Goal: Task Accomplishment & Management: Use online tool/utility

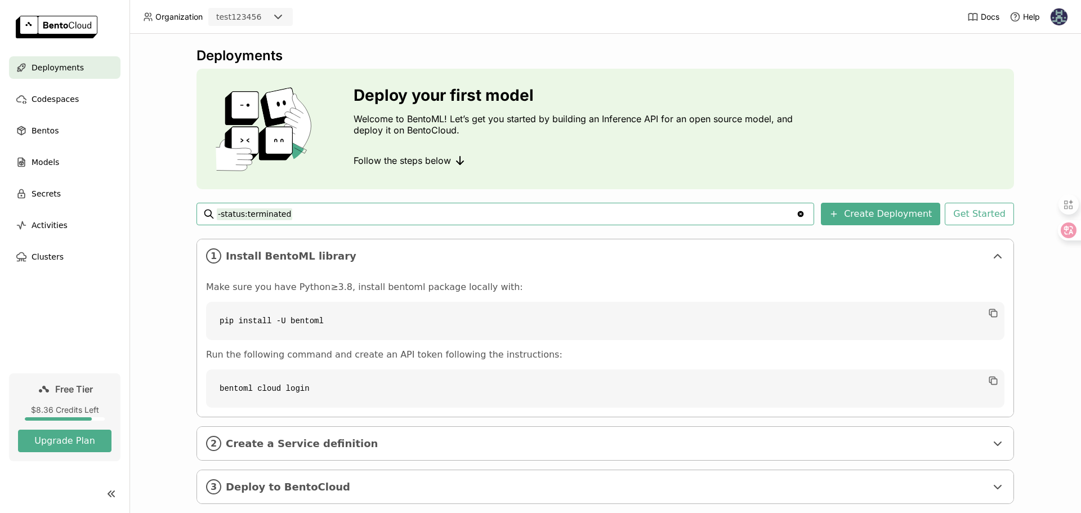
click at [239, 21] on div "test123456" at bounding box center [238, 16] width 45 height 11
click at [255, 30] on li "top-online" at bounding box center [250, 40] width 84 height 20
click at [805, 217] on icon "Clear value" at bounding box center [800, 213] width 9 height 9
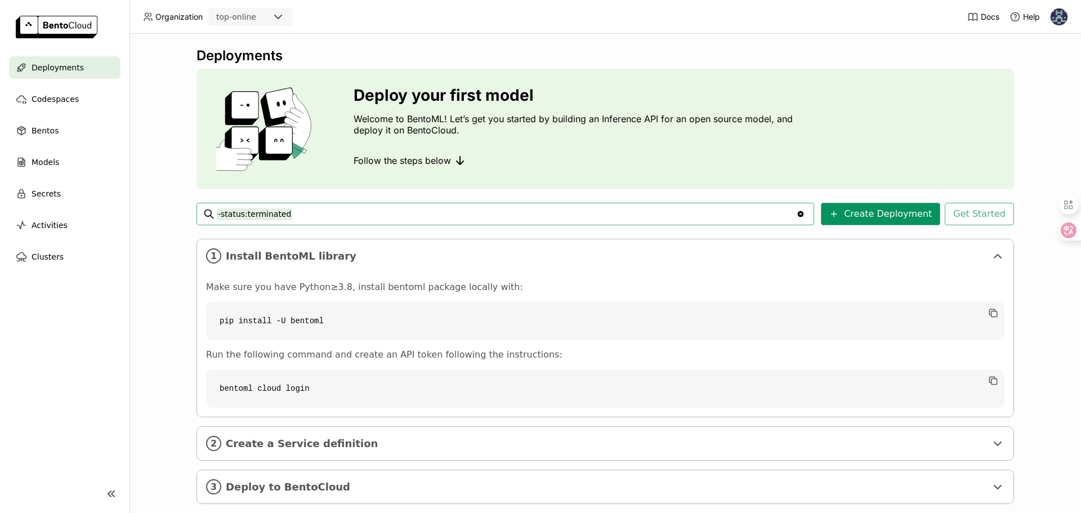
click at [854, 217] on button "Create Deployment" at bounding box center [880, 214] width 119 height 23
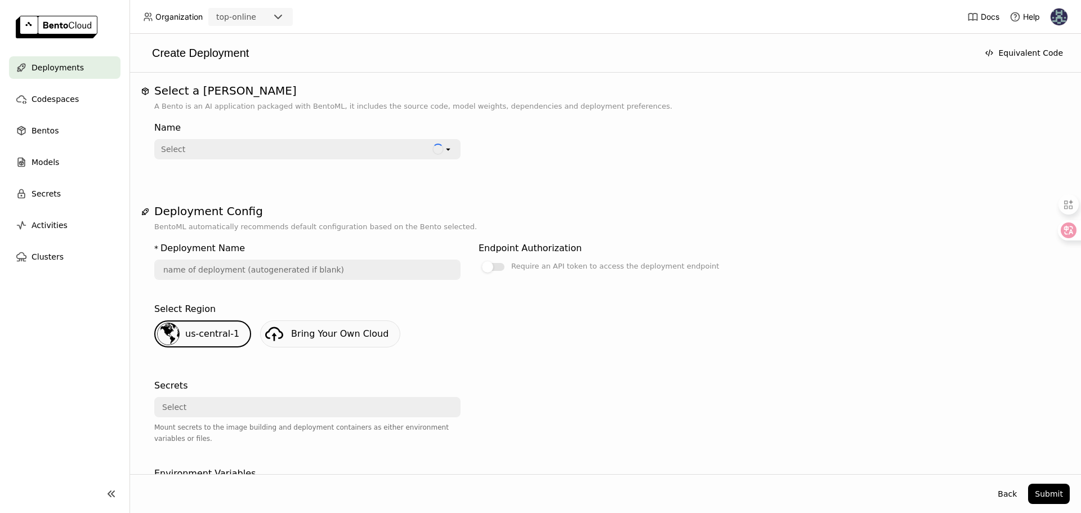
click at [248, 149] on div "Select" at bounding box center [293, 149] width 277 height 18
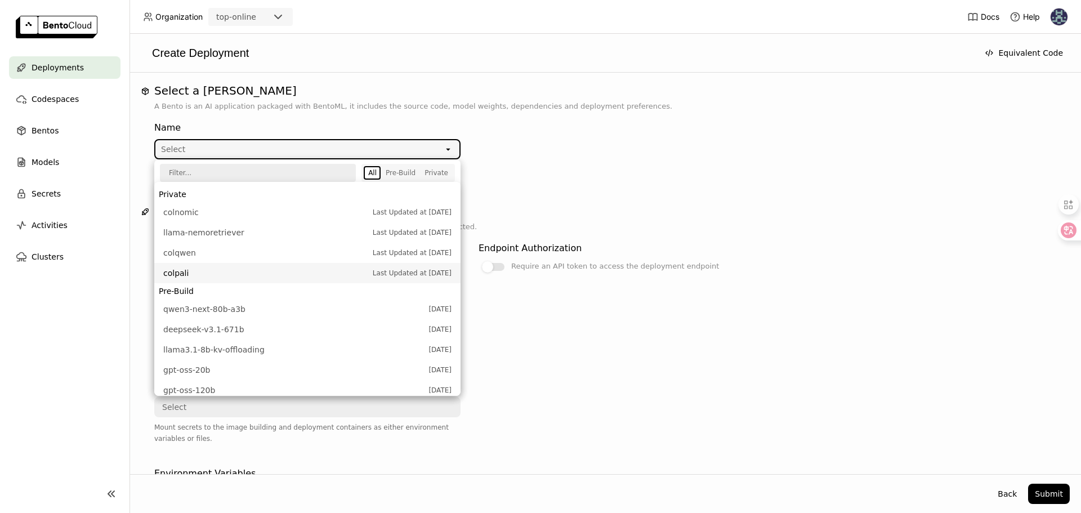
click at [190, 271] on span "colpali" at bounding box center [265, 272] width 204 height 11
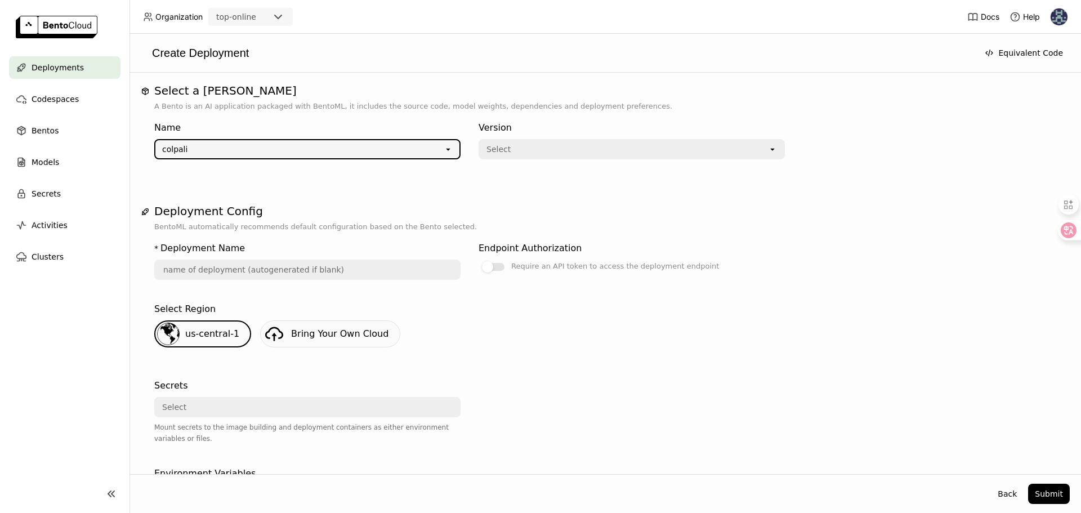
click at [513, 145] on div "Select" at bounding box center [624, 149] width 288 height 18
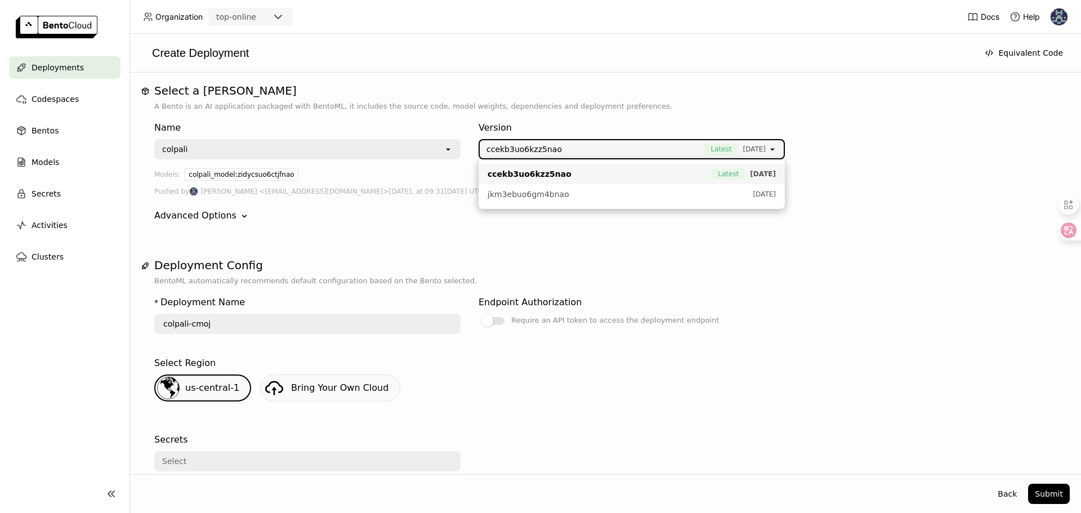
click at [513, 176] on span "ccekb3uo6kzz5nao" at bounding box center [529, 173] width 84 height 11
type input "colpali-reik"
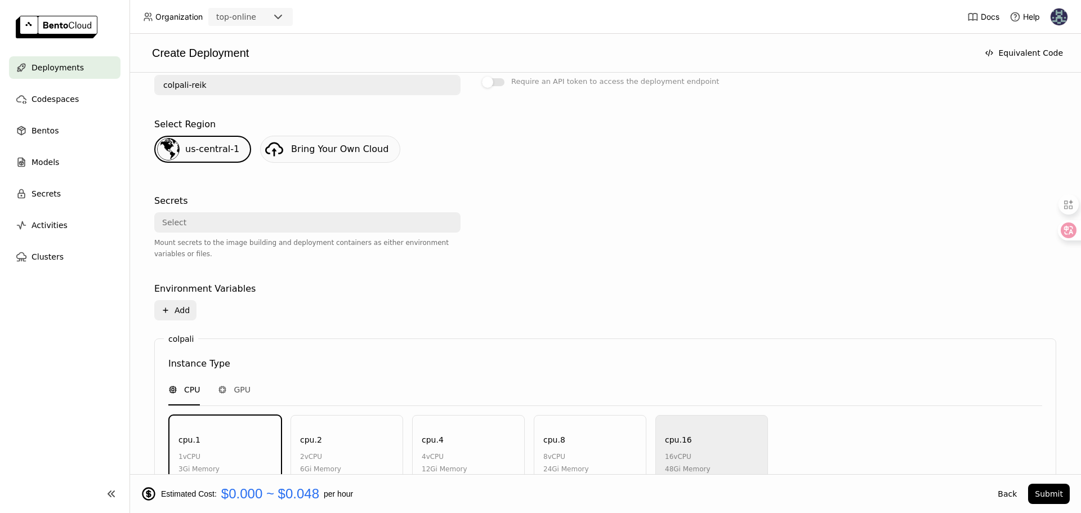
scroll to position [508, 0]
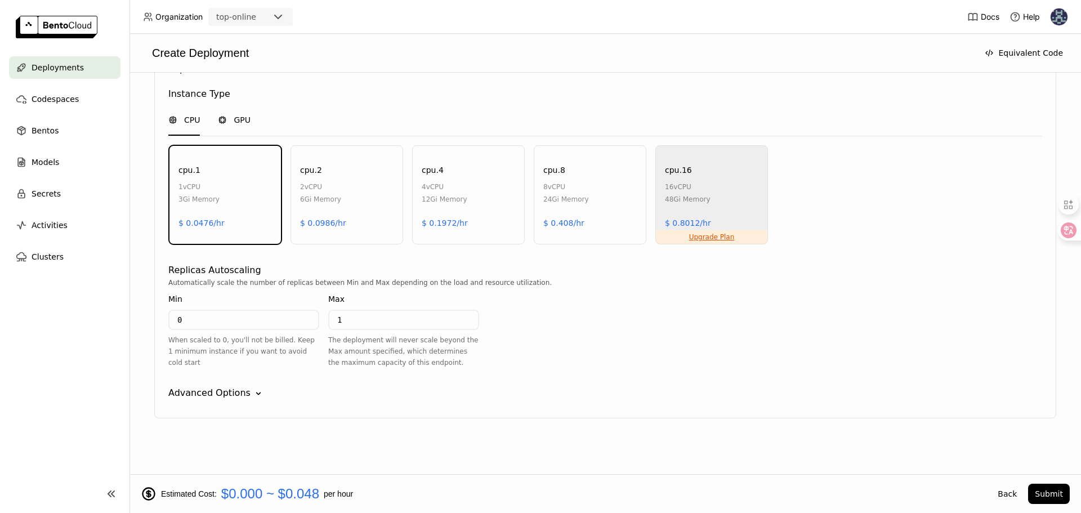
click at [241, 126] on div "GPU" at bounding box center [234, 120] width 33 height 30
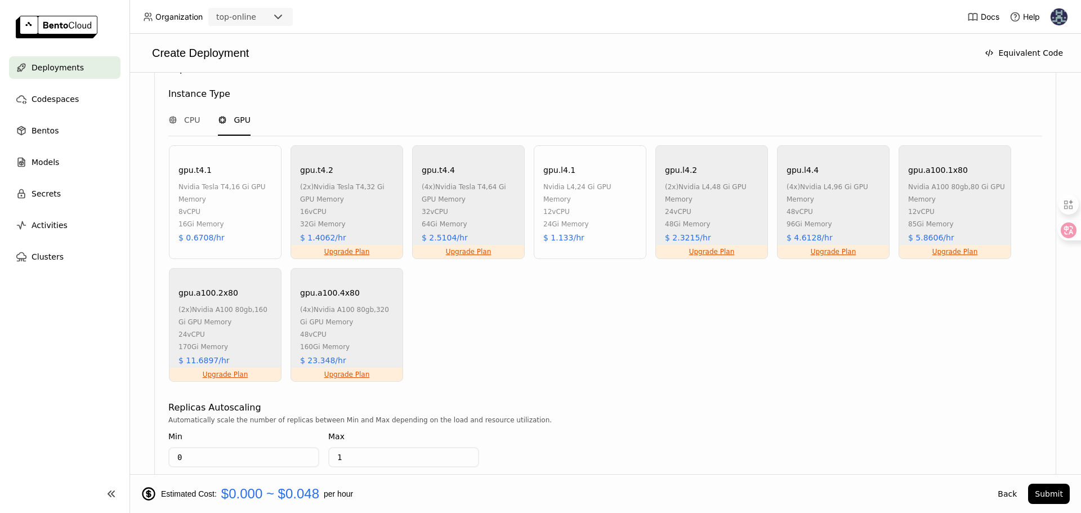
click at [559, 205] on div "12 vCPU" at bounding box center [591, 211] width 97 height 12
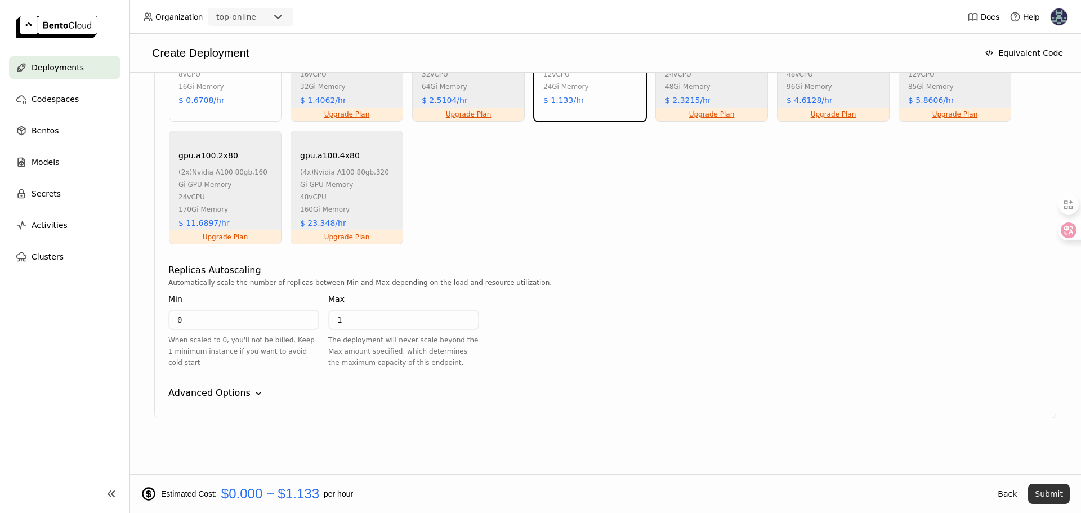
click at [1052, 498] on button "Submit" at bounding box center [1049, 494] width 42 height 20
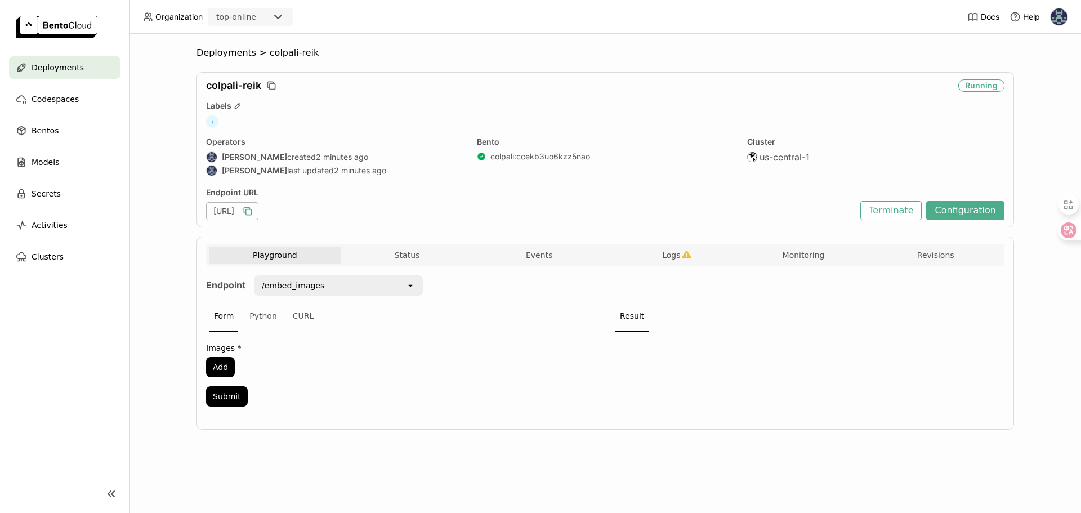
click at [252, 213] on icon "button" at bounding box center [249, 212] width 6 height 6
click at [296, 286] on div "/embed_images" at bounding box center [293, 285] width 62 height 11
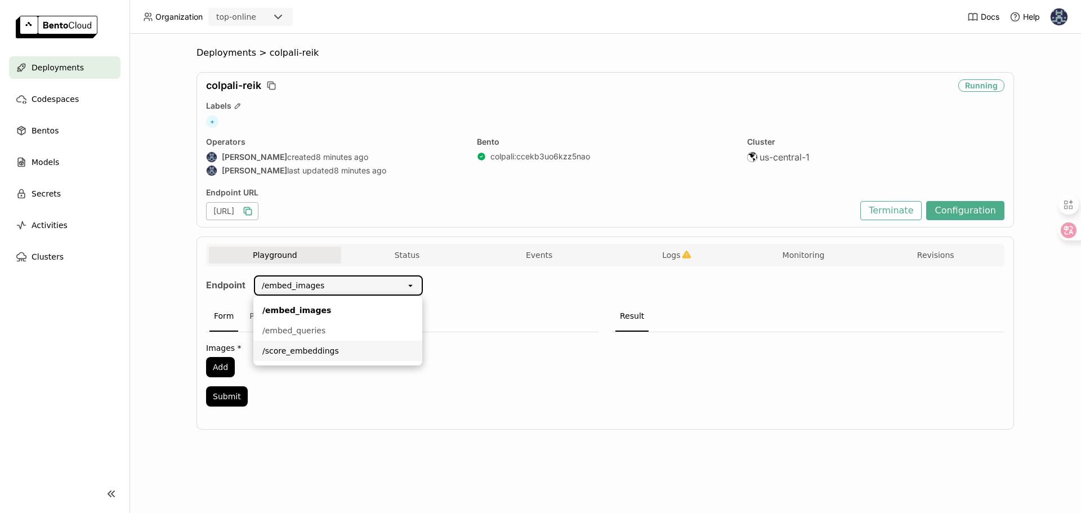
click at [302, 347] on div "/score_embeddings" at bounding box center [337, 350] width 151 height 11
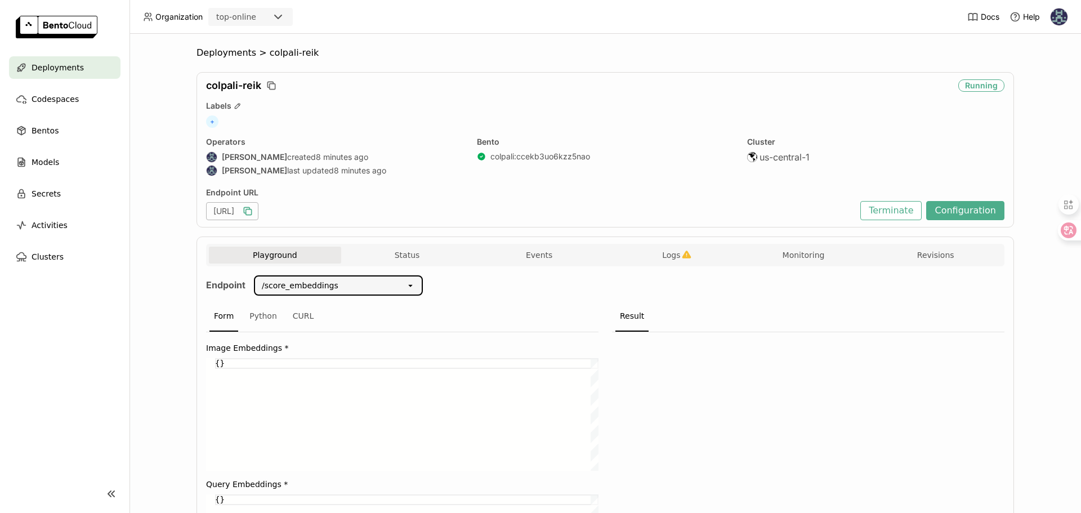
scroll to position [131, 0]
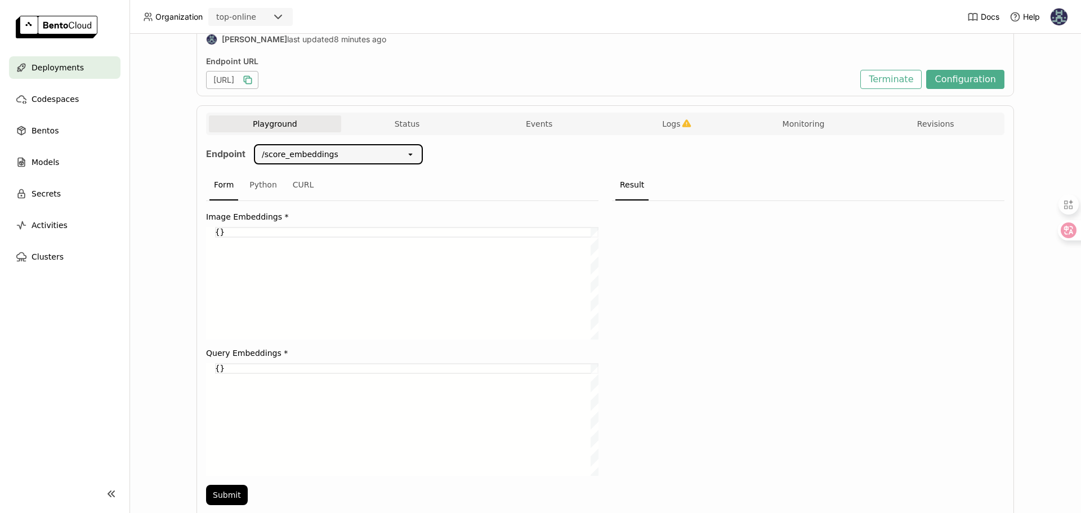
click at [216, 234] on div "{}" at bounding box center [406, 283] width 383 height 113
click at [279, 256] on div "{[[ 1 ],[ 2 ]]}" at bounding box center [406, 283] width 383 height 113
type textarea "{[[1],[2]]}"
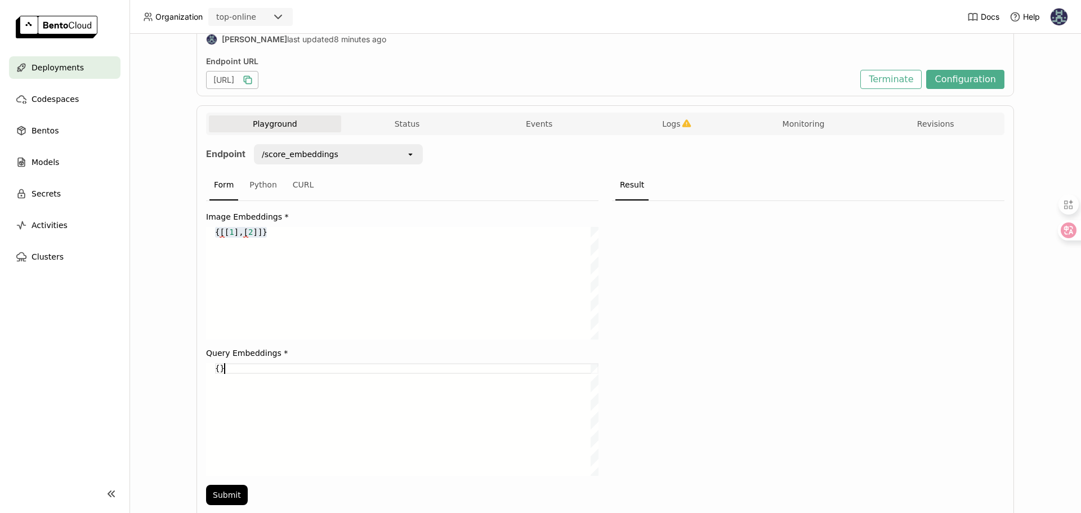
click at [256, 387] on div "{}" at bounding box center [406, 419] width 383 height 113
click at [217, 232] on div "{[[ 1 ],[ 2 ]]}" at bounding box center [406, 283] width 383 height 113
click at [308, 301] on div "{[[ 1 ],[ 2 ]]}" at bounding box center [406, 283] width 383 height 113
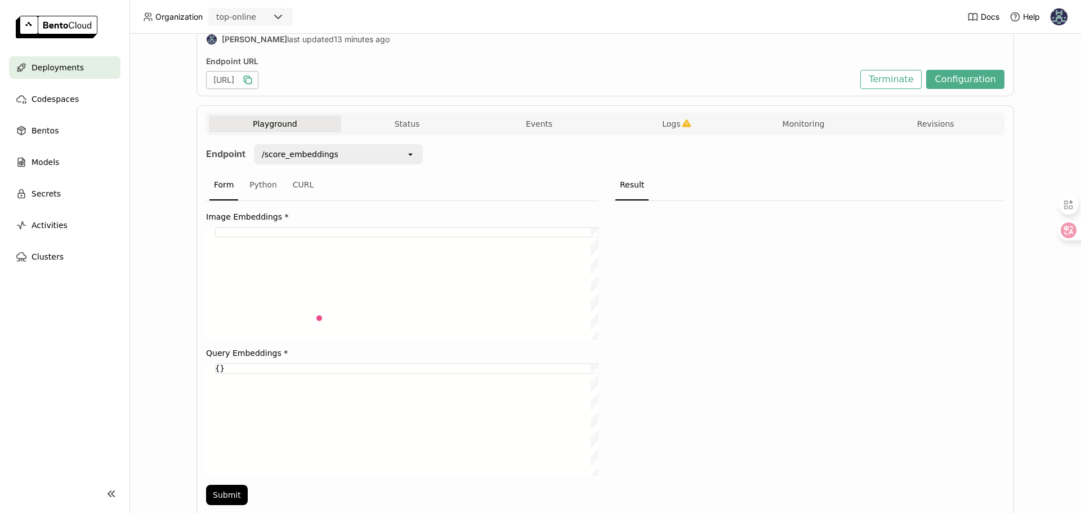
click at [341, 152] on div "/score_embeddings" at bounding box center [330, 154] width 151 height 18
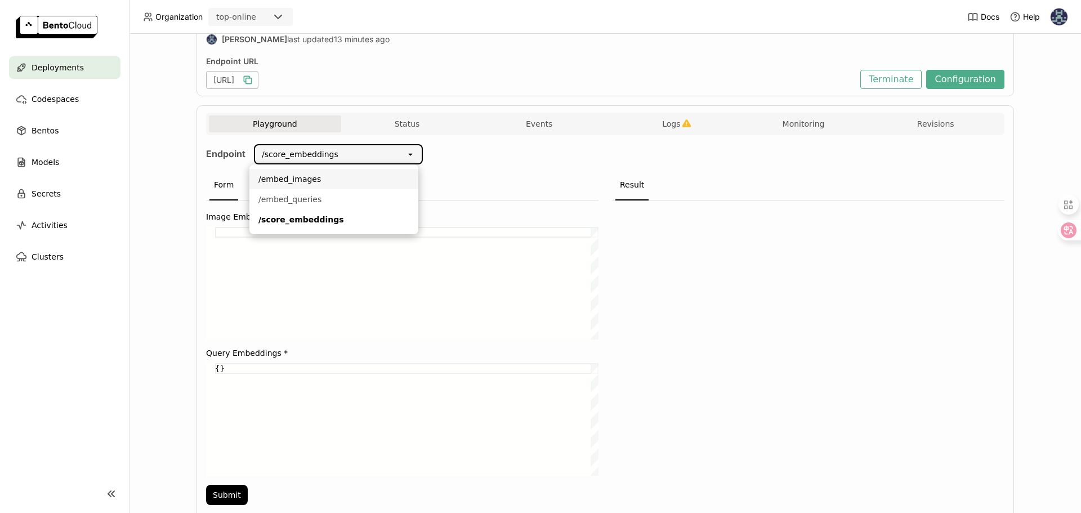
click at [347, 180] on div "/embed_images" at bounding box center [333, 178] width 151 height 11
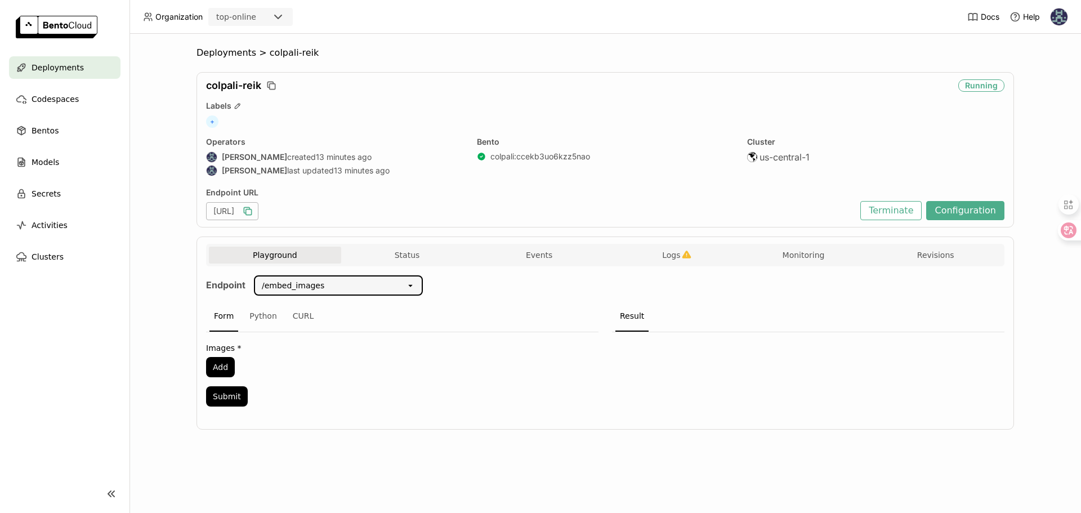
click at [399, 285] on div "/embed_images" at bounding box center [330, 285] width 151 height 18
click at [367, 325] on div "/embed_queries" at bounding box center [337, 330] width 151 height 11
click at [223, 369] on button "Add" at bounding box center [220, 367] width 29 height 20
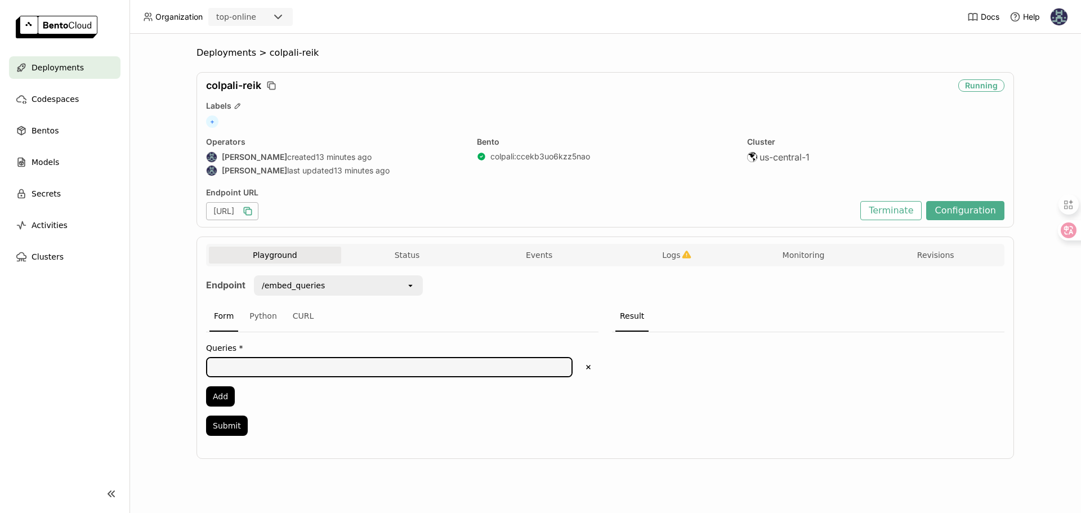
click at [285, 373] on textarea at bounding box center [389, 367] width 364 height 18
type textarea "test"
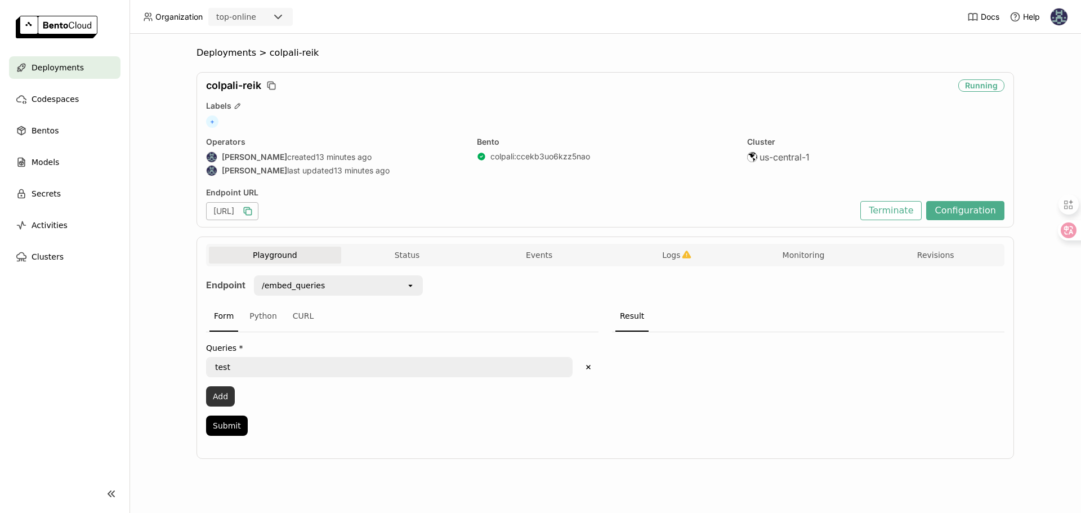
click at [230, 392] on button "Add" at bounding box center [220, 396] width 29 height 20
click at [227, 453] on button "Submit" at bounding box center [227, 455] width 42 height 20
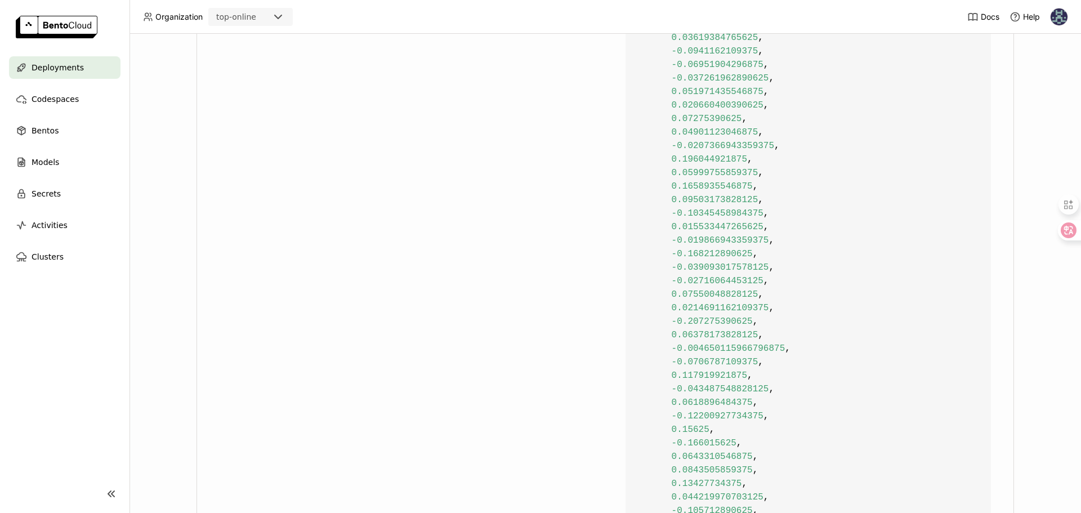
scroll to position [2611, 0]
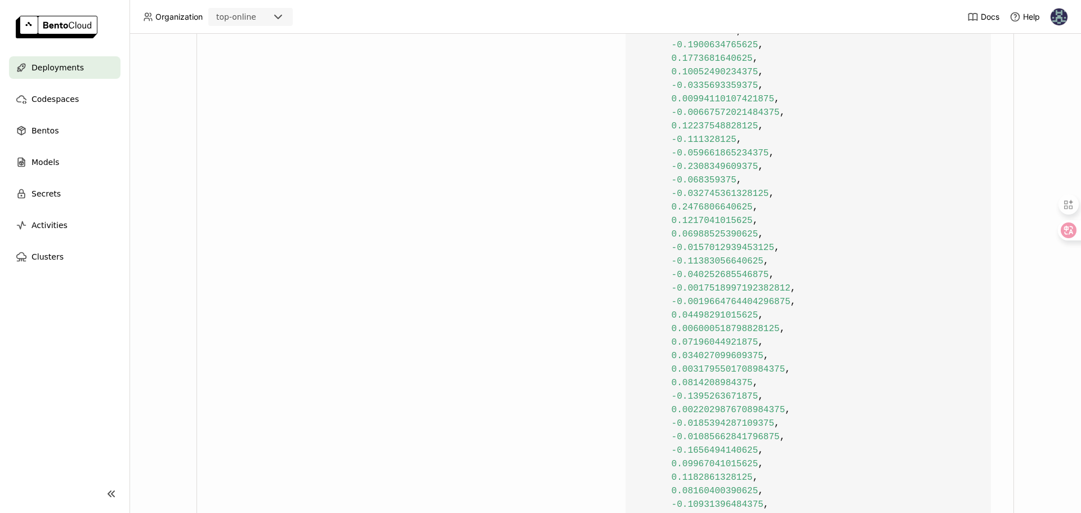
click at [737, 351] on span "0.034027099609375" at bounding box center [718, 356] width 92 height 10
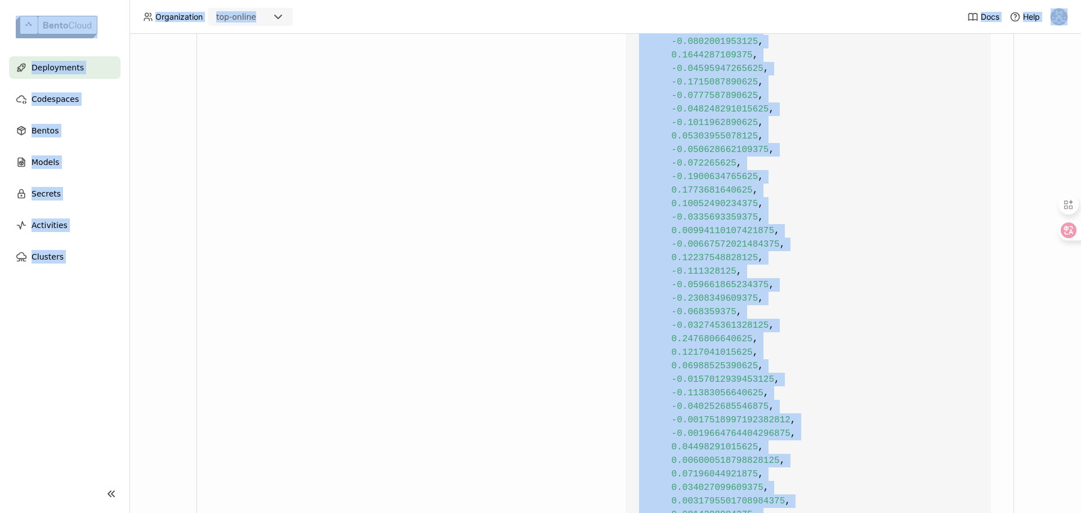
click at [739, 355] on span "0.1217041015625" at bounding box center [712, 352] width 81 height 10
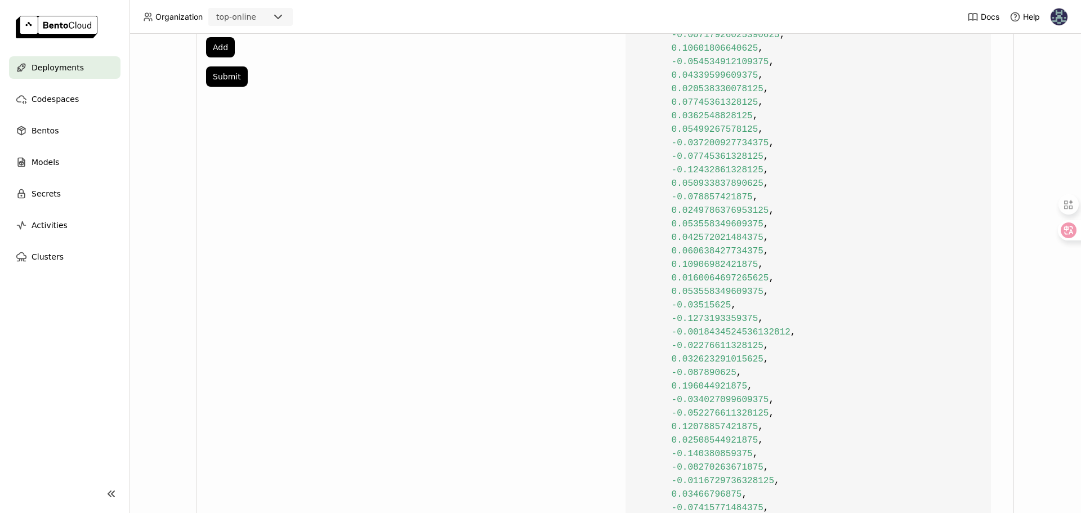
scroll to position [0, 0]
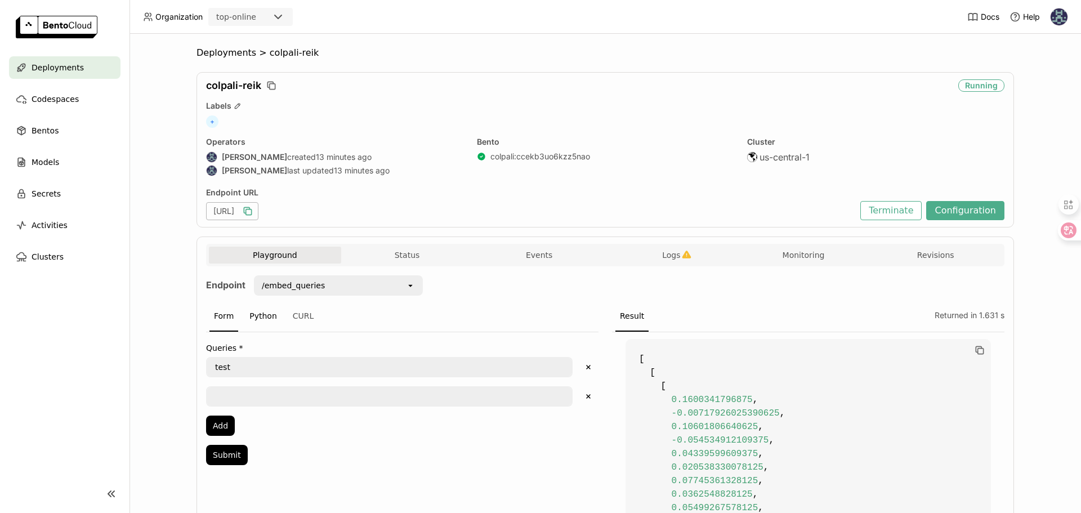
click at [263, 316] on div "Python" at bounding box center [263, 316] width 37 height 30
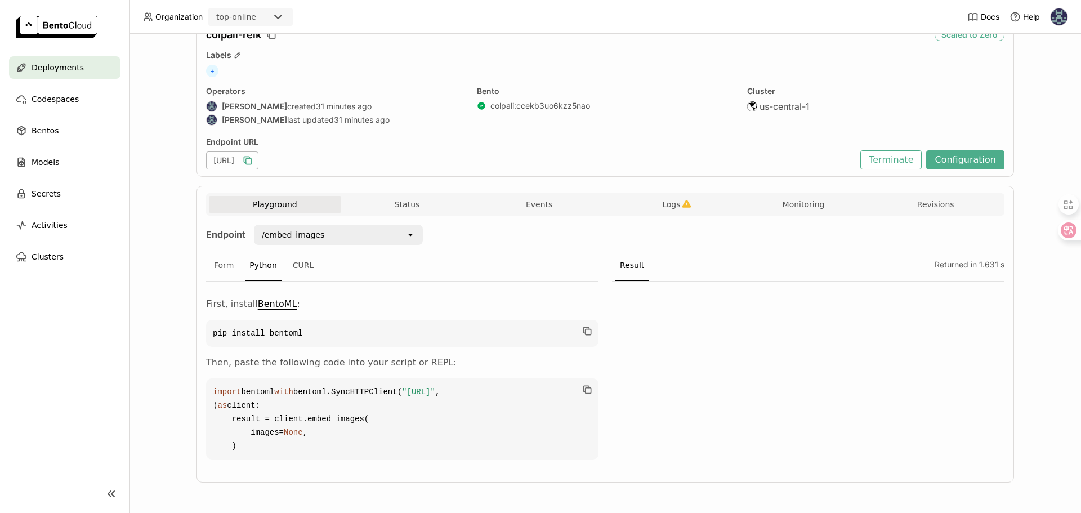
scroll to position [91, 0]
click at [952, 150] on button "Configuration" at bounding box center [965, 159] width 78 height 19
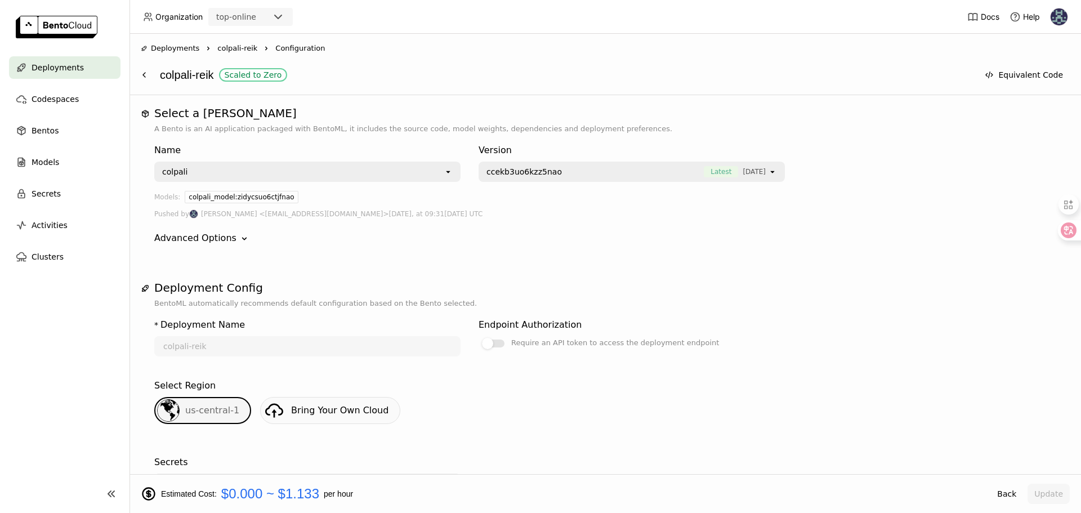
click at [449, 175] on icon "open" at bounding box center [448, 171] width 9 height 9
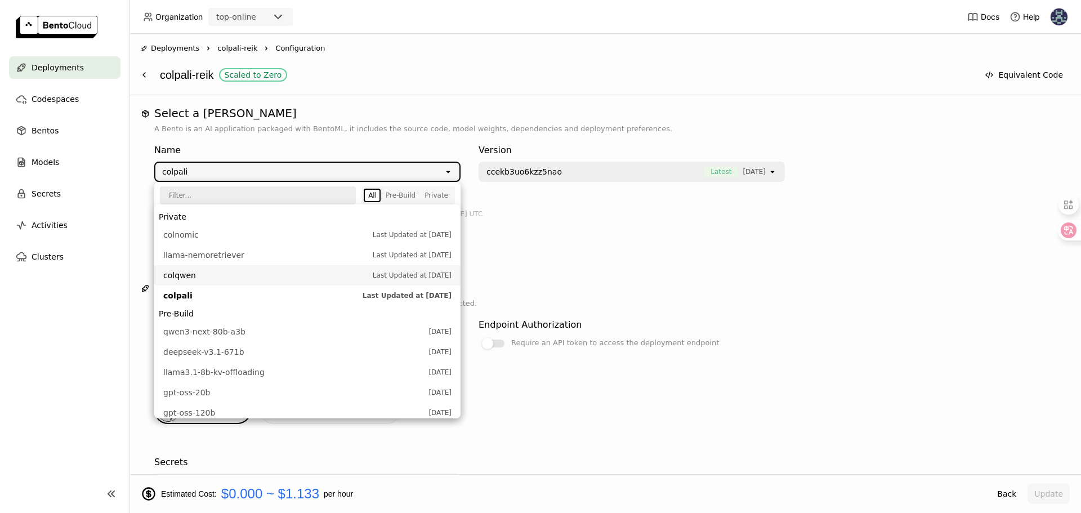
click at [207, 277] on span "colqwen" at bounding box center [265, 275] width 204 height 11
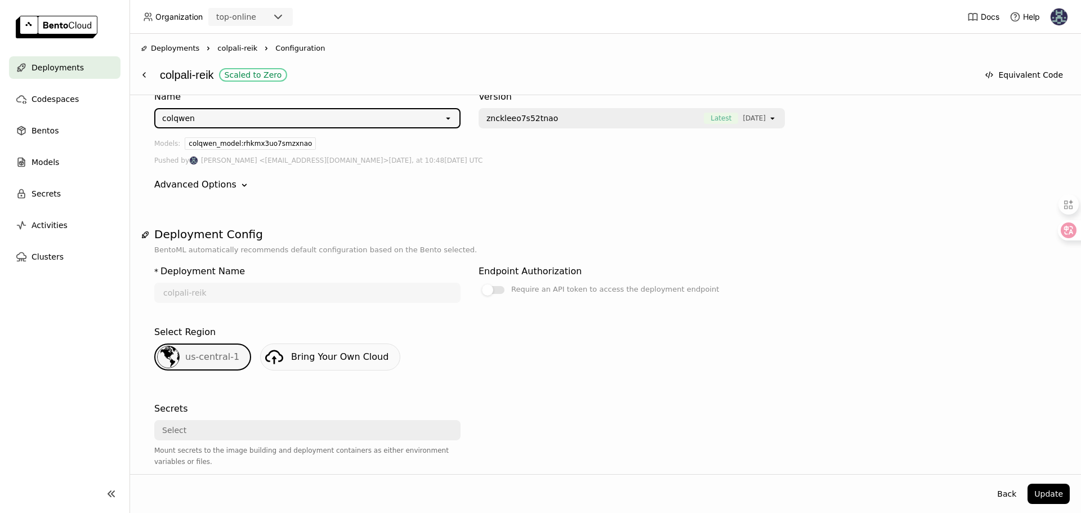
scroll to position [422, 0]
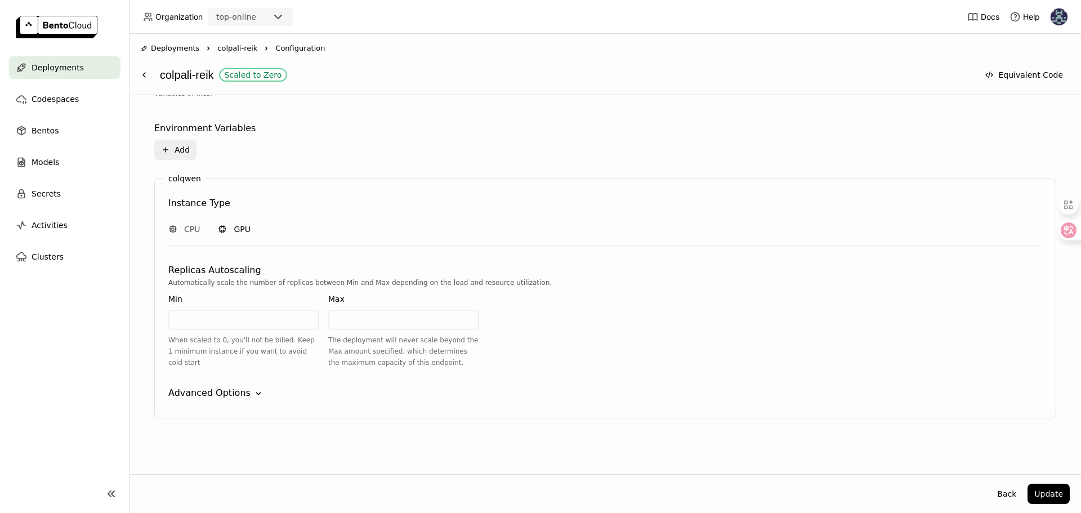
click at [230, 229] on div "GPU" at bounding box center [234, 228] width 33 height 11
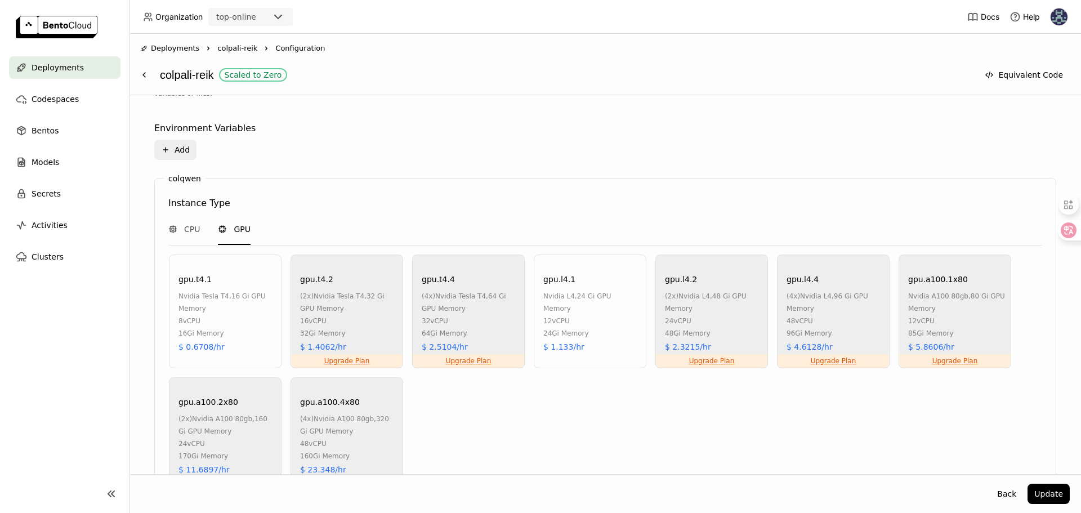
click at [590, 327] on div "24Gi Memory" at bounding box center [591, 333] width 97 height 12
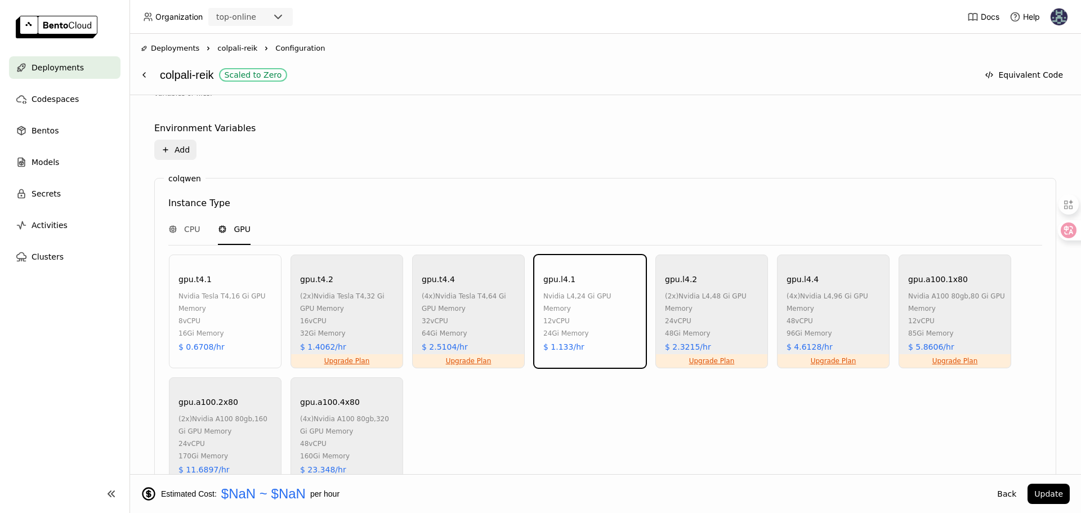
scroll to position [668, 0]
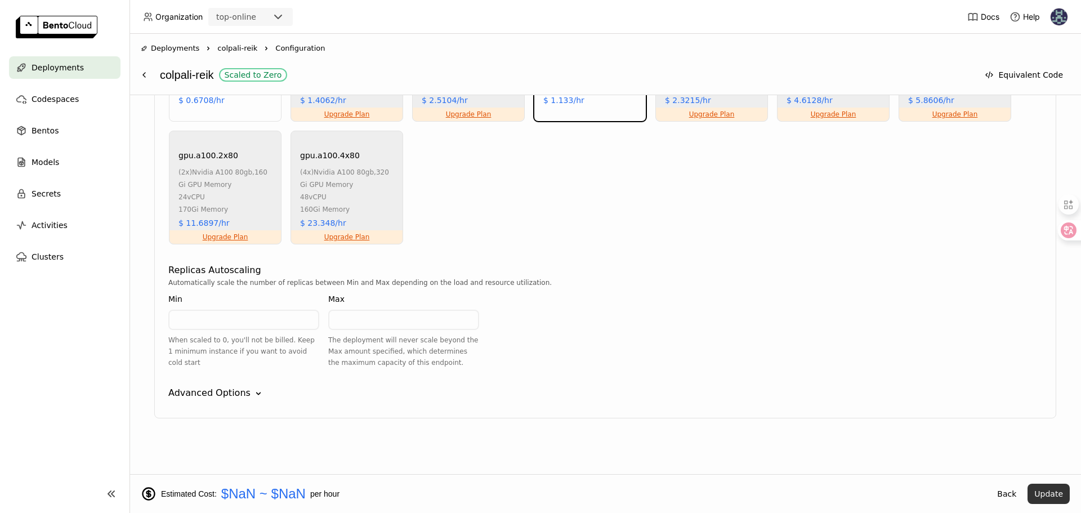
click at [1053, 496] on button "Update" at bounding box center [1048, 494] width 42 height 20
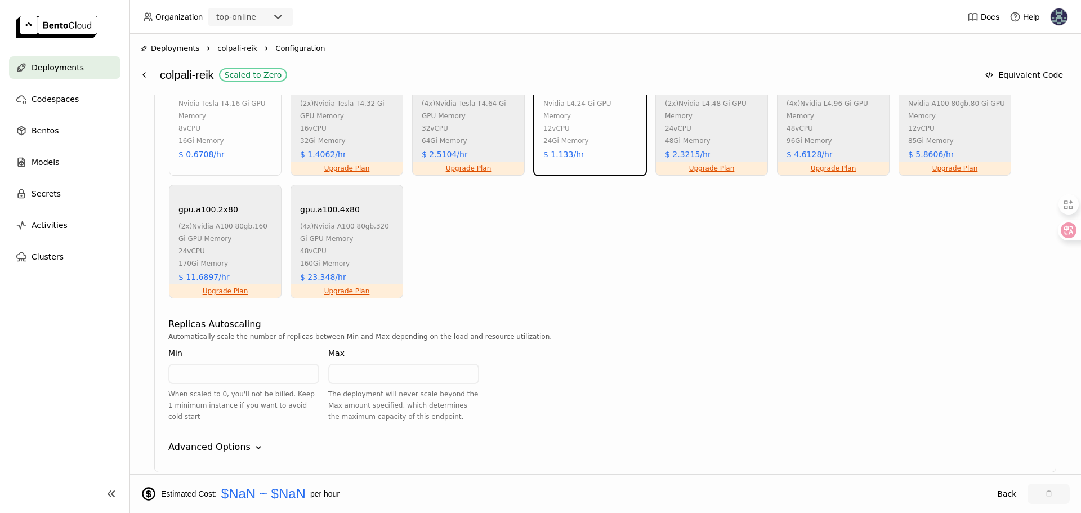
scroll to position [614, 0]
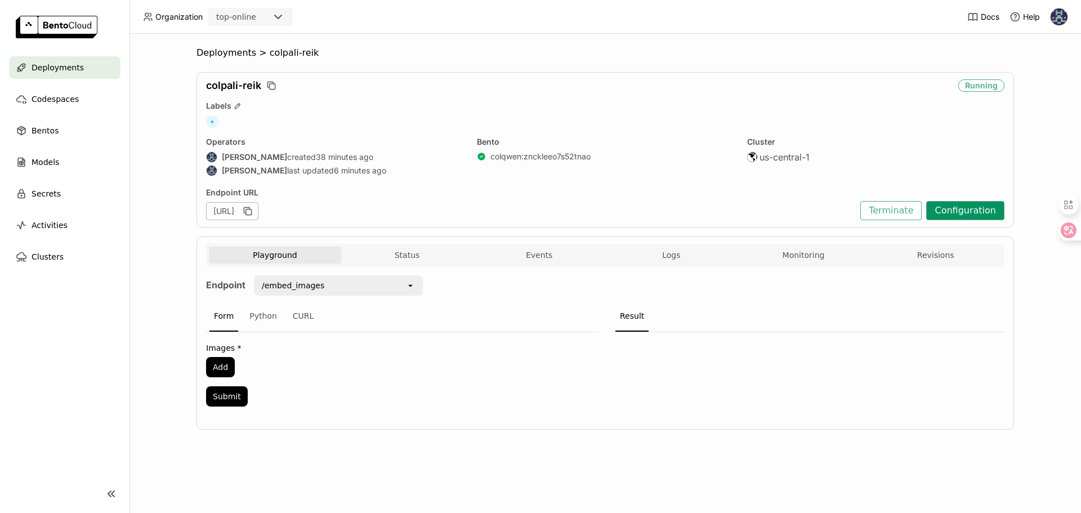
click at [961, 210] on button "Configuration" at bounding box center [965, 210] width 78 height 19
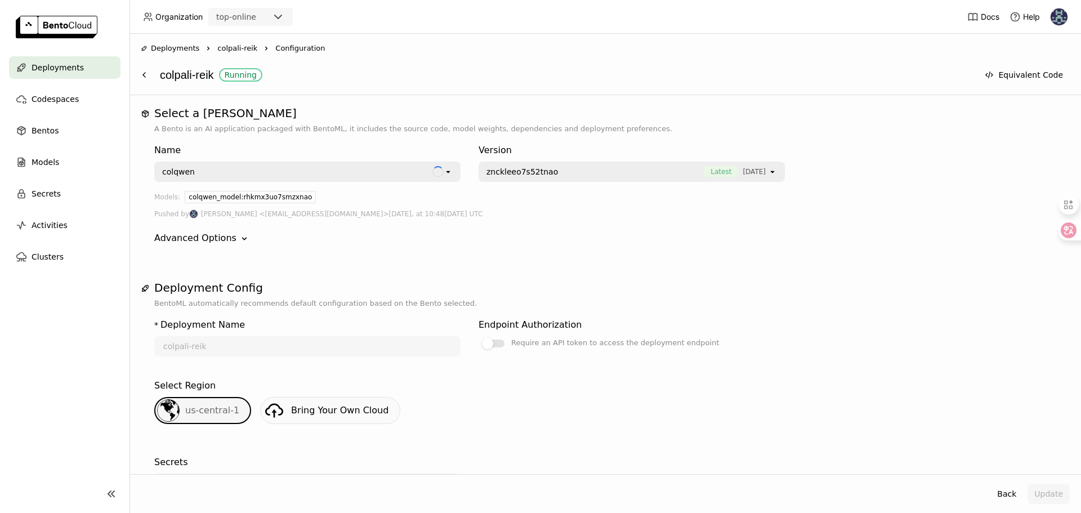
click at [452, 171] on icon "open" at bounding box center [448, 171] width 9 height 9
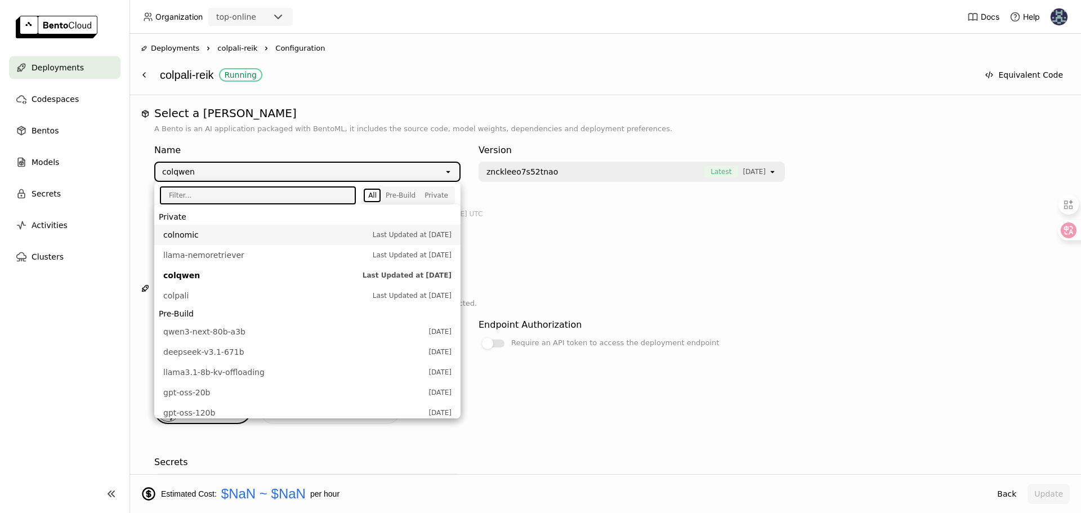
click at [232, 235] on span "colnomic" at bounding box center [265, 234] width 204 height 11
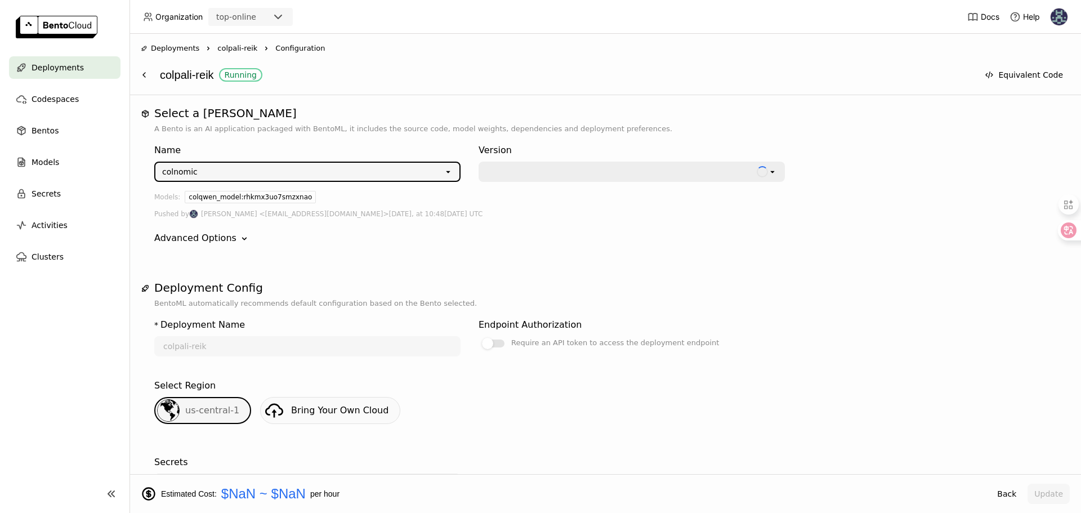
click at [576, 171] on div at bounding box center [620, 171] width 268 height 11
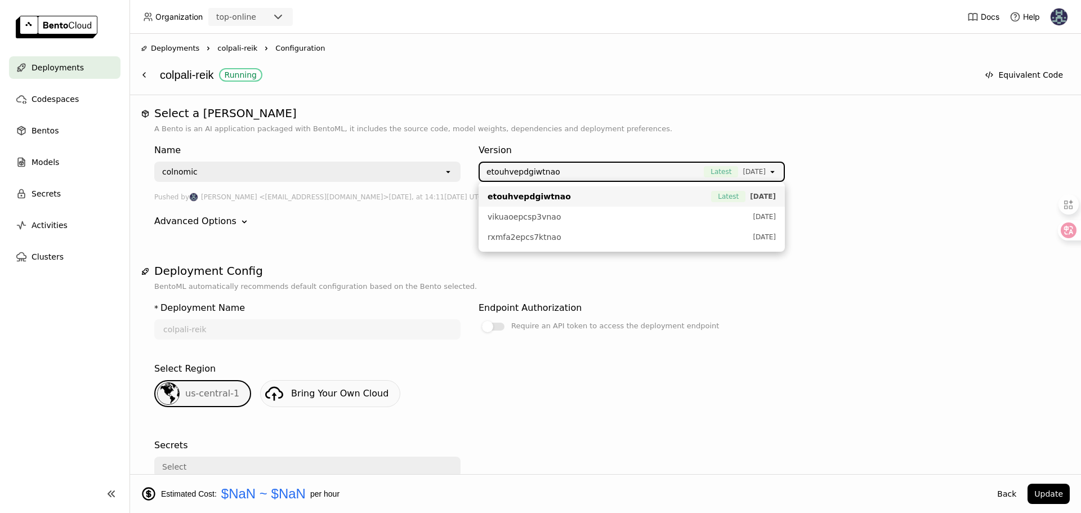
click at [572, 196] on span "etouhvepdgiwtnao" at bounding box center [596, 196] width 218 height 11
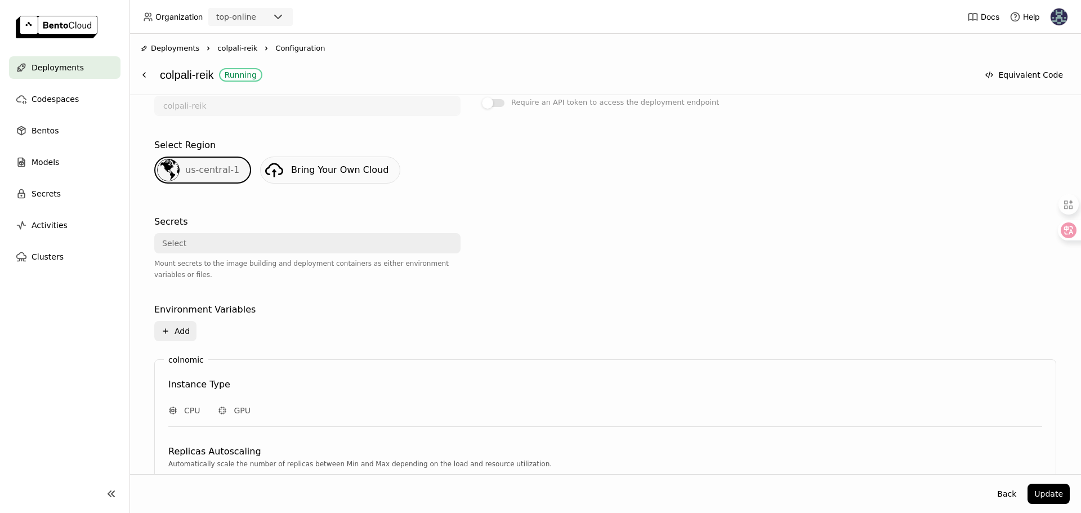
scroll to position [405, 0]
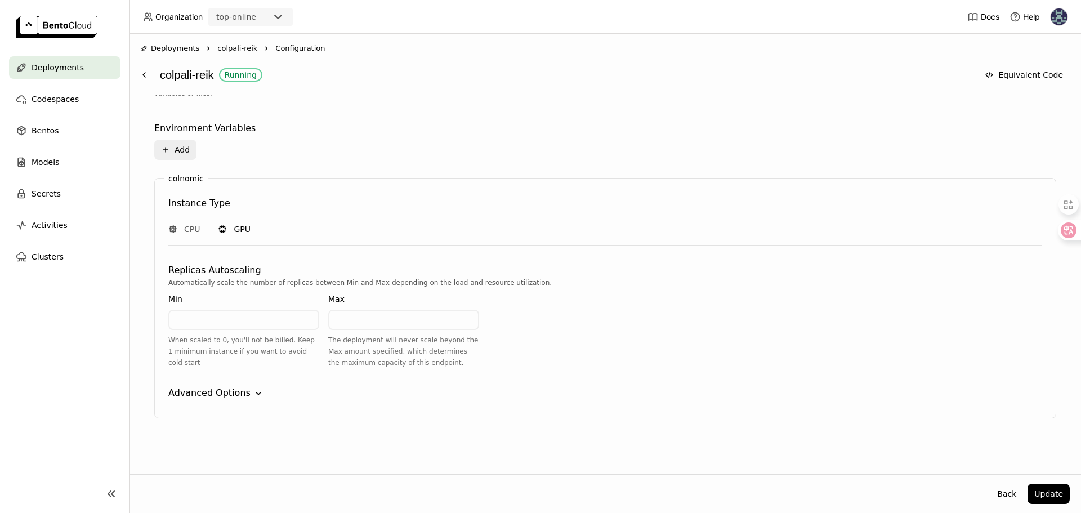
click at [246, 233] on span "GPU" at bounding box center [242, 228] width 17 height 11
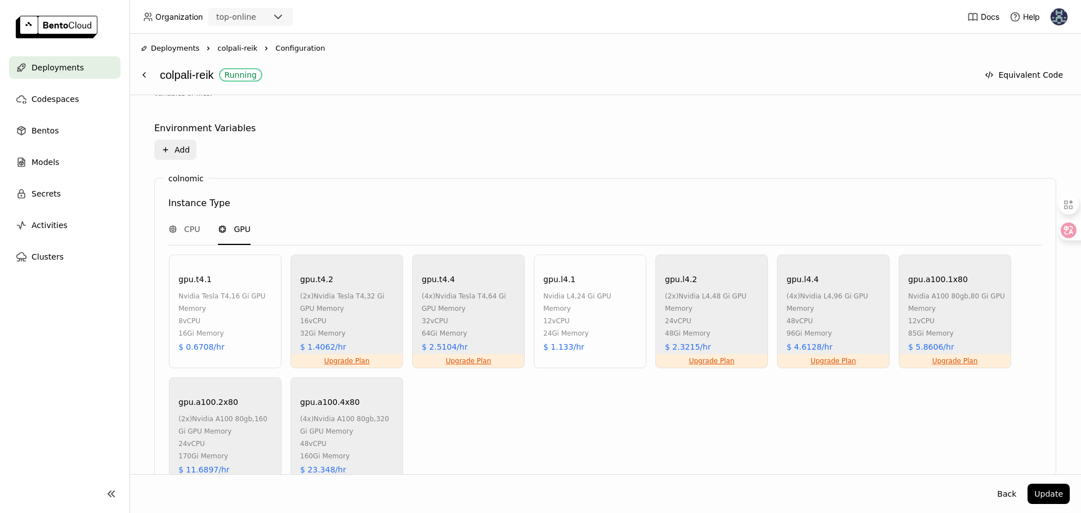
click at [549, 315] on div "12 vCPU" at bounding box center [591, 321] width 97 height 12
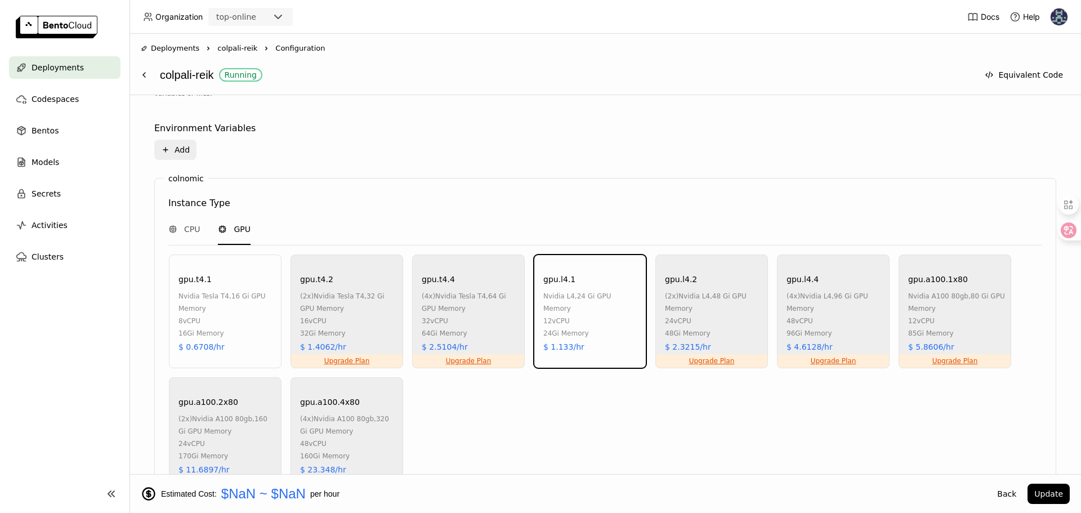
scroll to position [651, 0]
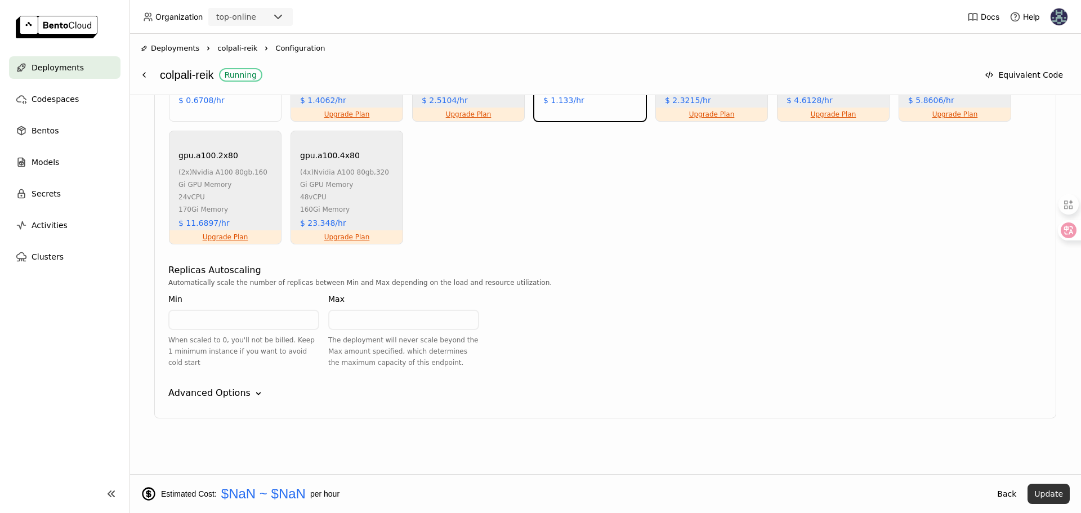
click at [1048, 498] on button "Update" at bounding box center [1048, 494] width 42 height 20
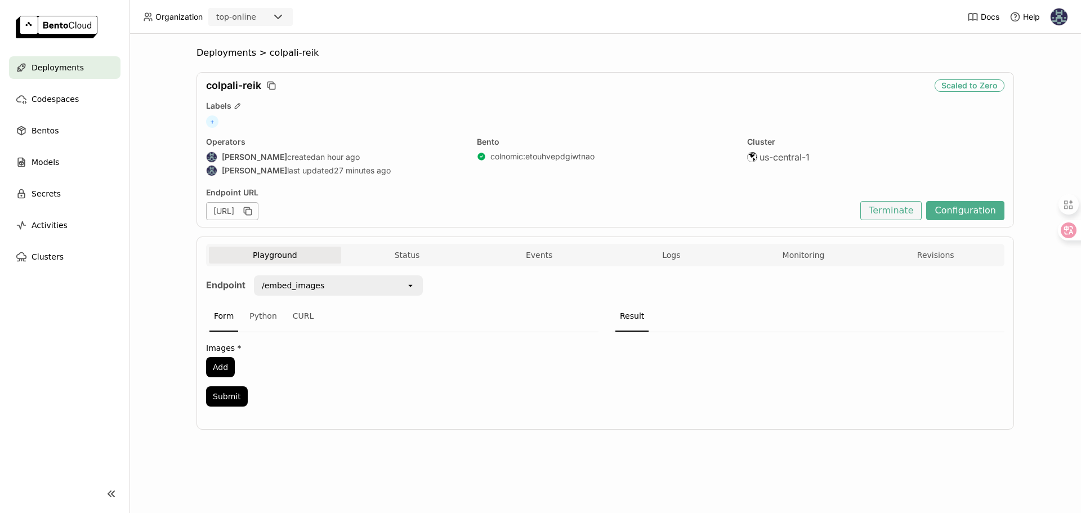
click at [892, 217] on button "Terminate" at bounding box center [890, 210] width 61 height 19
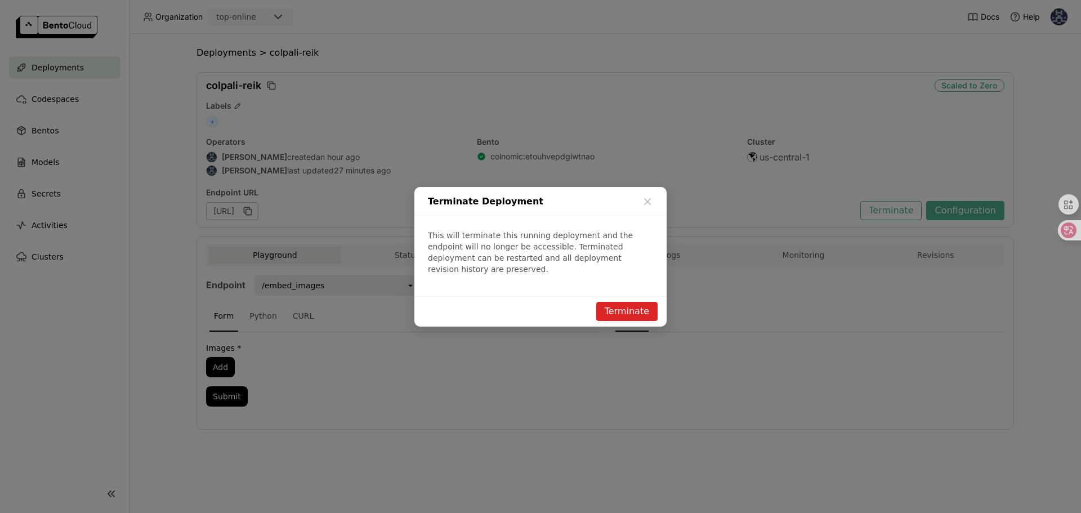
click at [610, 311] on button "Terminate" at bounding box center [626, 311] width 61 height 19
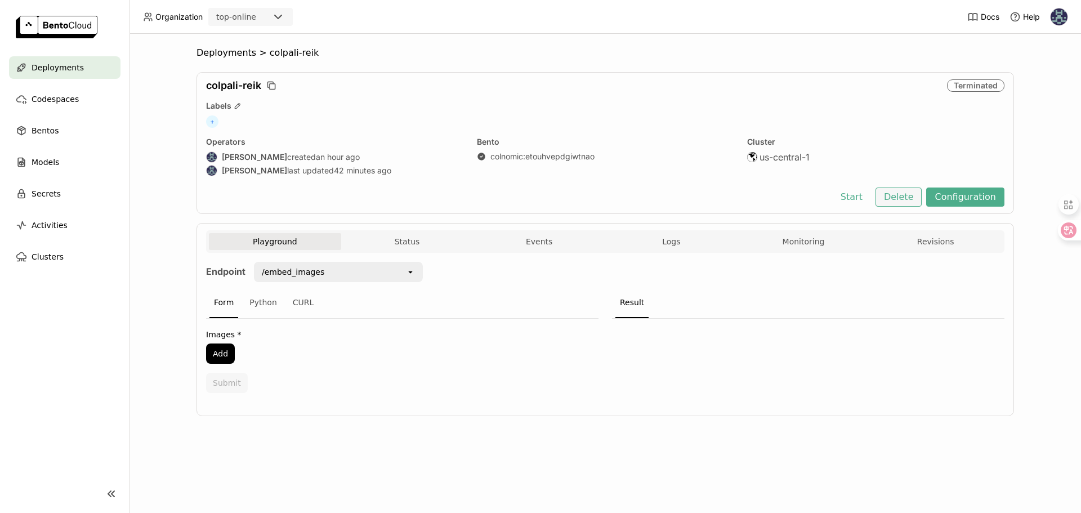
click at [901, 199] on button "Delete" at bounding box center [898, 196] width 47 height 19
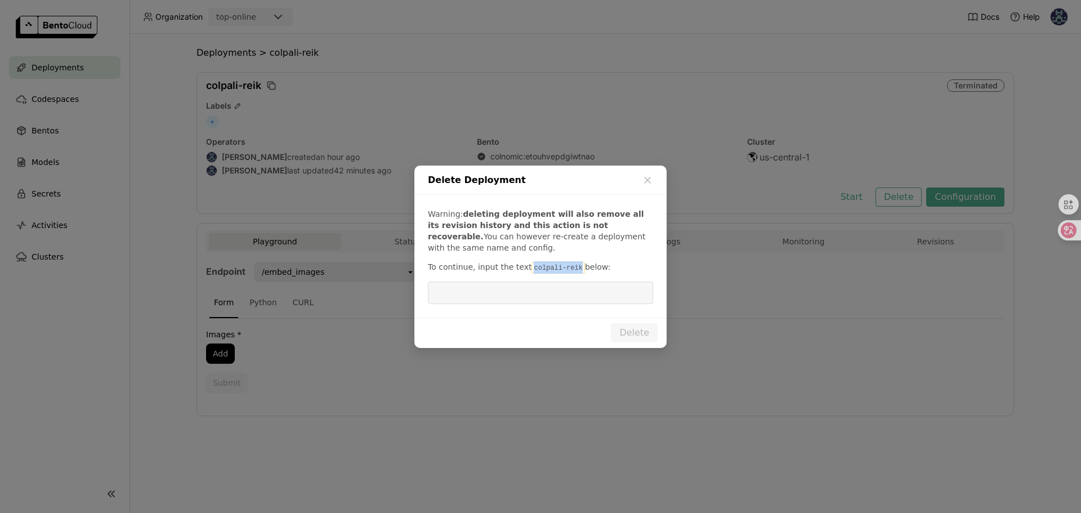
drag, startPoint x: 578, startPoint y: 270, endPoint x: 528, endPoint y: 268, distance: 49.6
click at [531, 268] on code "colpali-reik" at bounding box center [557, 267] width 53 height 11
copy code "colpali-reik"
click at [539, 288] on input "dialog" at bounding box center [541, 292] width 212 height 21
paste input "colpali-reik"
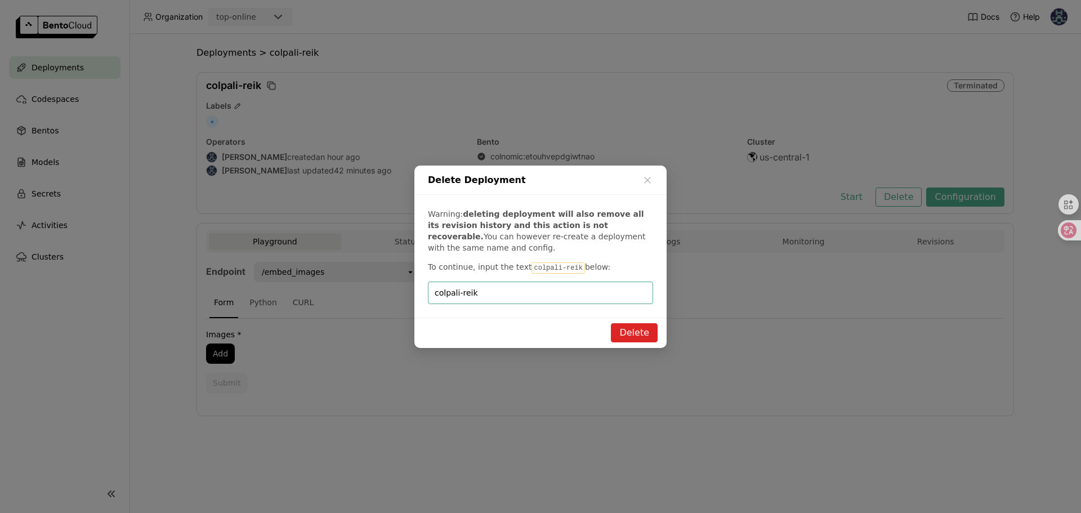
type input "colpali-reik"
click at [630, 328] on button "Delete" at bounding box center [634, 332] width 47 height 19
